Goal: Transaction & Acquisition: Purchase product/service

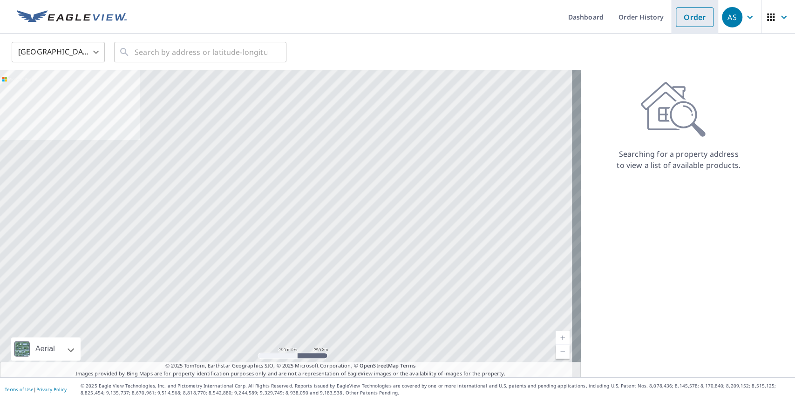
click at [689, 21] on link "Order" at bounding box center [695, 17] width 38 height 20
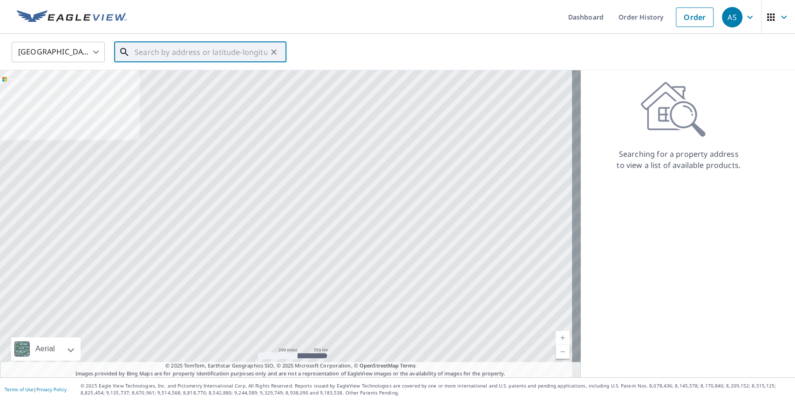
click at [238, 57] on input "text" at bounding box center [201, 52] width 133 height 26
paste input "[STREET_ADDRESS][US_STATE]"
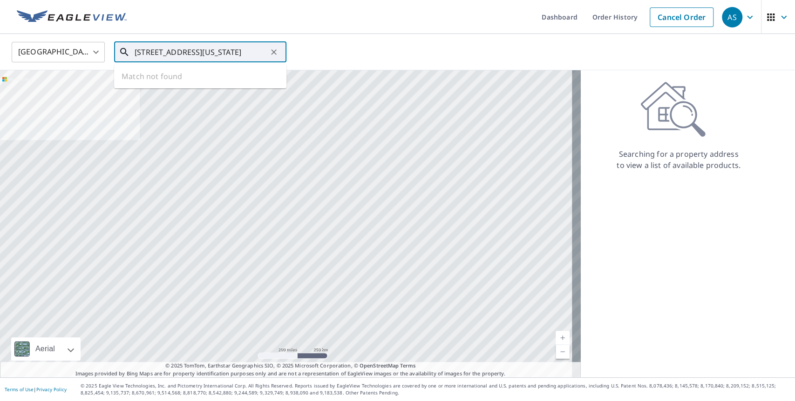
type input "[STREET_ADDRESS][US_STATE]"
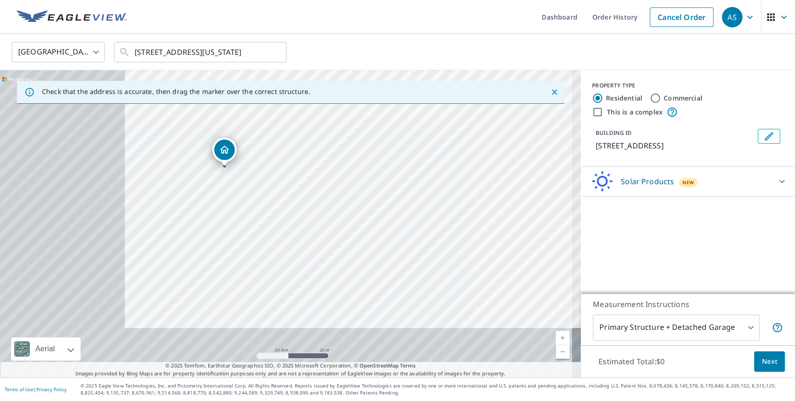
drag, startPoint x: 215, startPoint y: 235, endPoint x: 462, endPoint y: 127, distance: 270.5
click at [462, 127] on div "[STREET_ADDRESS]" at bounding box center [290, 223] width 581 height 307
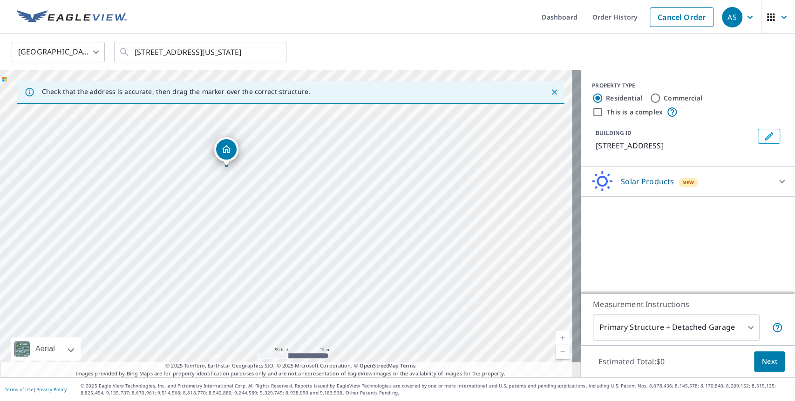
click at [719, 183] on div "Solar Products New" at bounding box center [679, 182] width 183 height 22
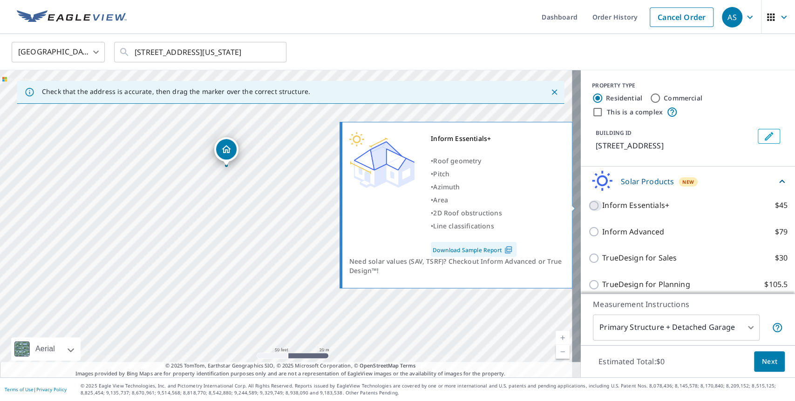
click at [588, 206] on input "Inform Essentials+ $45" at bounding box center [595, 205] width 14 height 11
checkbox input "true"
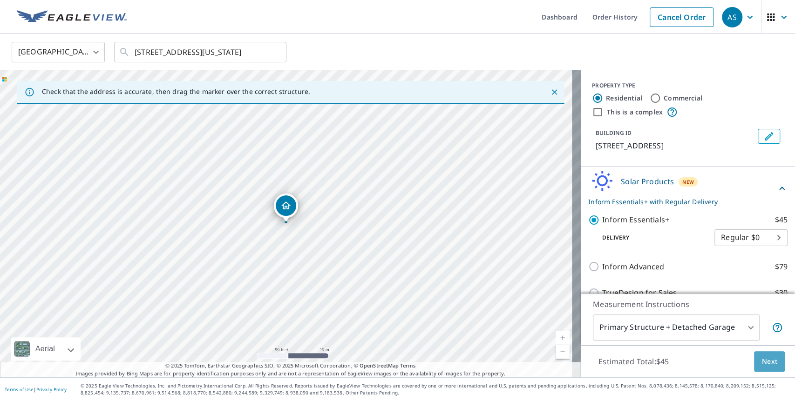
click at [764, 366] on span "Next" at bounding box center [769, 362] width 16 height 12
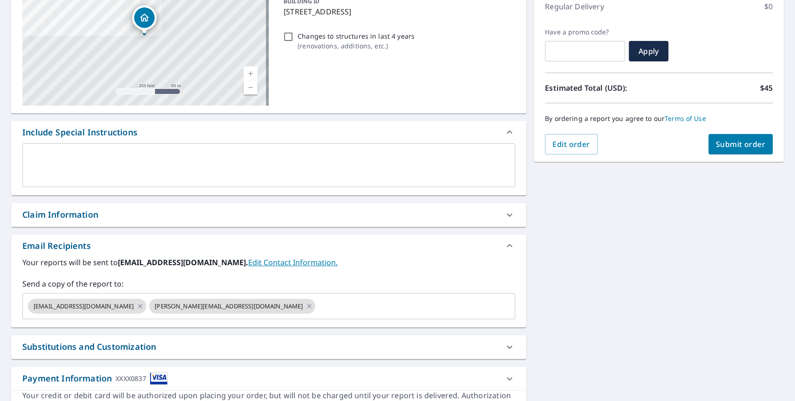
scroll to position [184, 0]
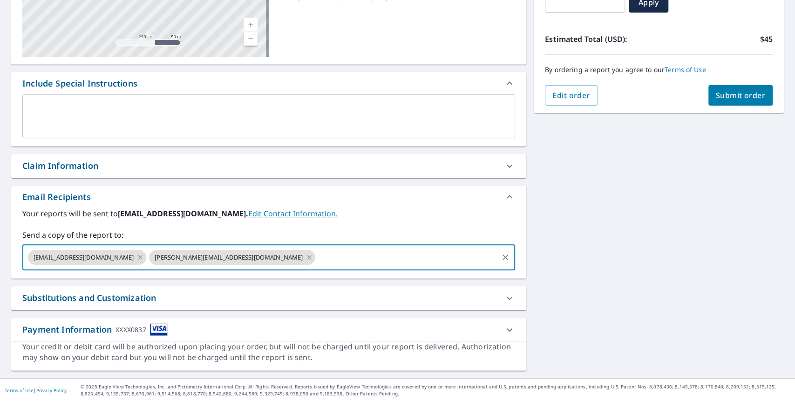
click at [374, 261] on input "text" at bounding box center [407, 258] width 180 height 18
type input "h"
type input "[EMAIL_ADDRESS][DOMAIN_NAME]"
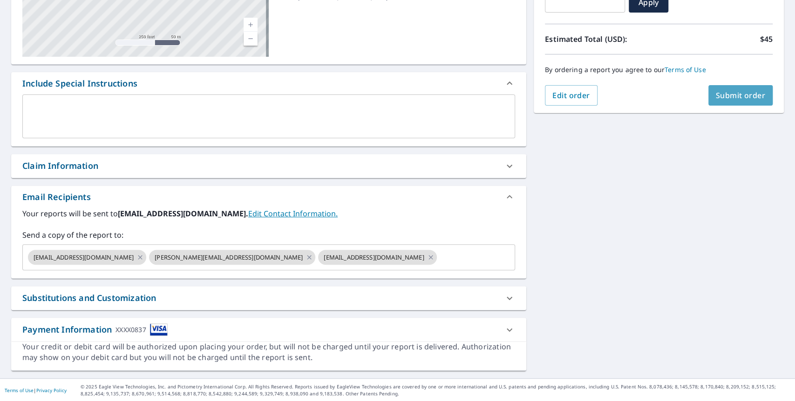
click at [729, 100] on span "Submit order" at bounding box center [741, 95] width 50 height 10
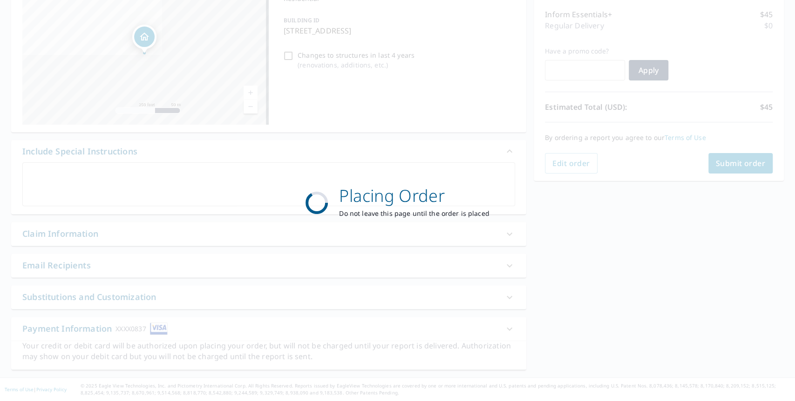
scroll to position [115, 0]
